Goal: Navigation & Orientation: Find specific page/section

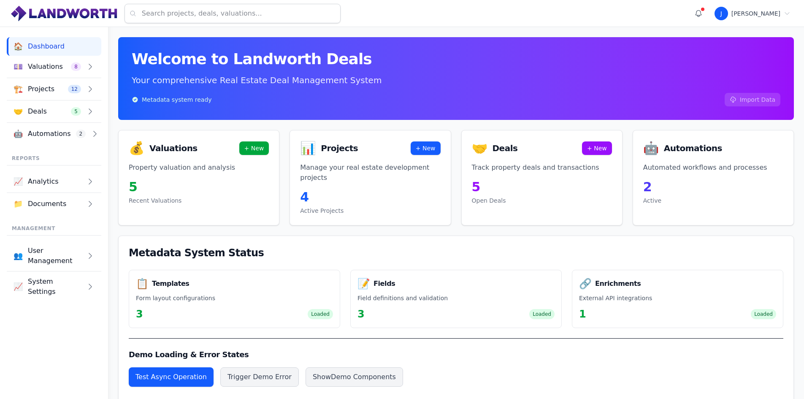
click at [320, 95] on div "Metadata system ready Import Data" at bounding box center [456, 100] width 649 height 14
click at [57, 111] on div "🤝 Deals 5" at bounding box center [48, 112] width 68 height 12
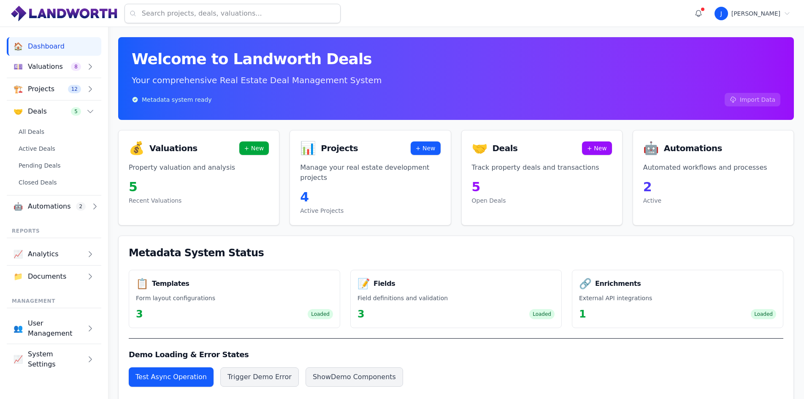
click at [57, 127] on link "All Deals" at bounding box center [54, 131] width 81 height 15
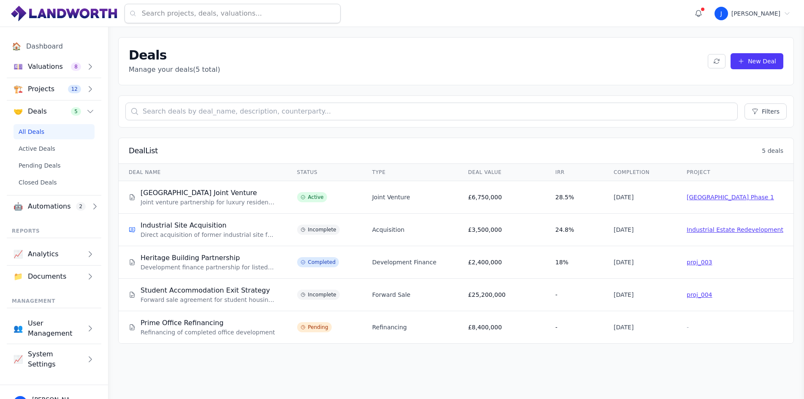
click at [186, 227] on link "Industrial Site Acquisition" at bounding box center [184, 225] width 86 height 8
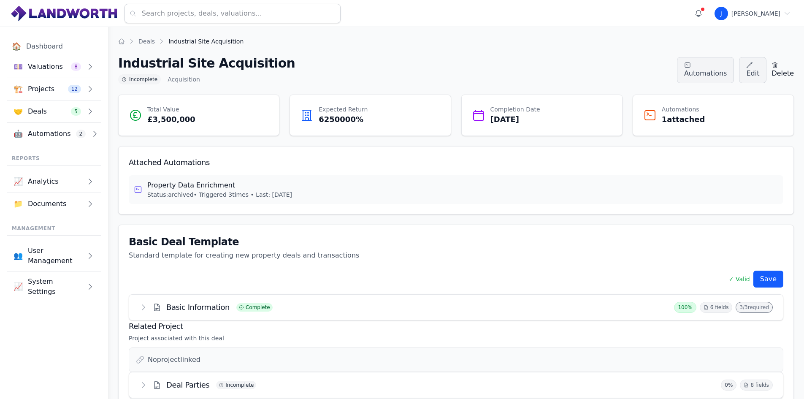
click at [145, 39] on link "Deals" at bounding box center [146, 41] width 16 height 7
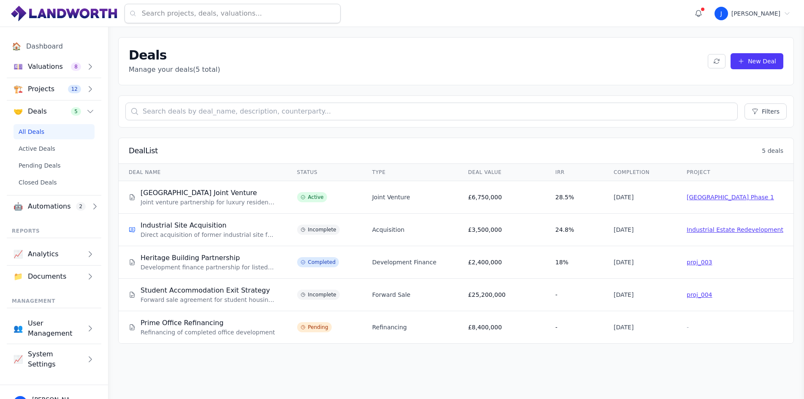
click at [192, 227] on link "Industrial Site Acquisition" at bounding box center [184, 225] width 86 height 8
click at [188, 256] on link "Heritage Building Partnership" at bounding box center [190, 258] width 99 height 8
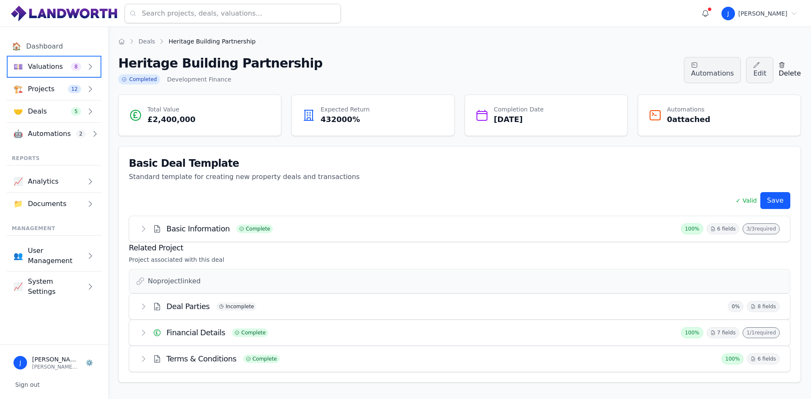
click at [68, 63] on div "💷 Valuations 8" at bounding box center [48, 67] width 68 height 12
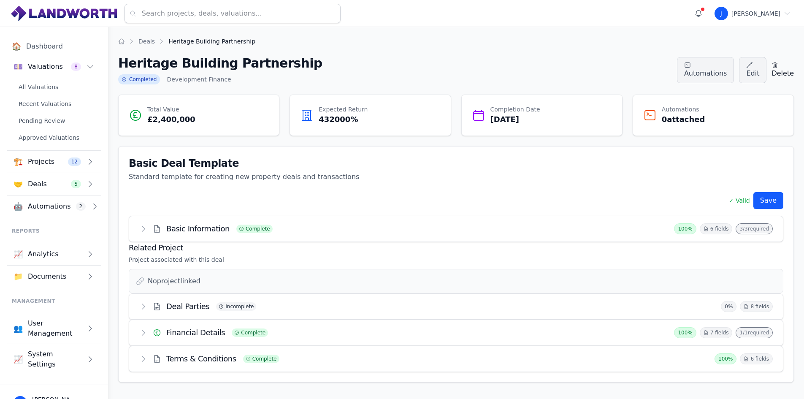
drag, startPoint x: 44, startPoint y: 148, endPoint x: 45, endPoint y: 157, distance: 9.3
click at [44, 148] on div "All Valuations Recent Valuations Pending Review Approved Valuations" at bounding box center [54, 114] width 95 height 73
click at [45, 163] on span "Projects" at bounding box center [41, 162] width 27 height 10
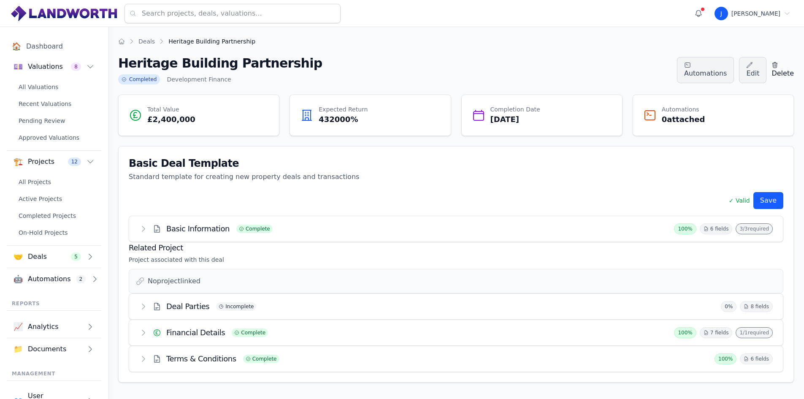
drag, startPoint x: 53, startPoint y: 179, endPoint x: 195, endPoint y: 208, distance: 145.5
click at [53, 179] on link "All Projects" at bounding box center [54, 181] width 81 height 15
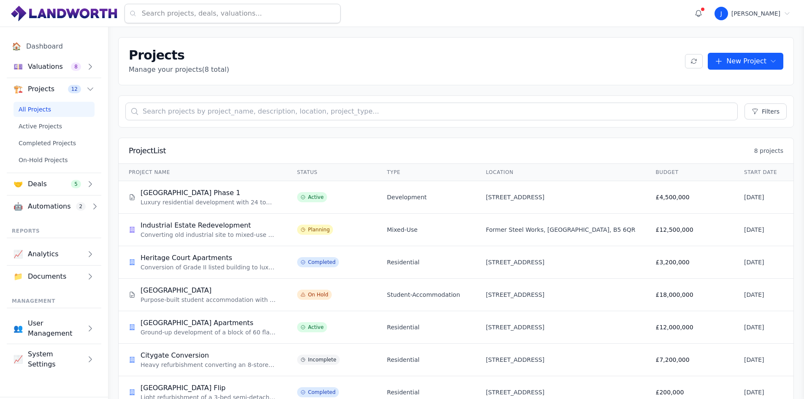
click at [199, 191] on link "[GEOGRAPHIC_DATA] Phase 1" at bounding box center [191, 193] width 100 height 8
